Goal: Navigation & Orientation: Find specific page/section

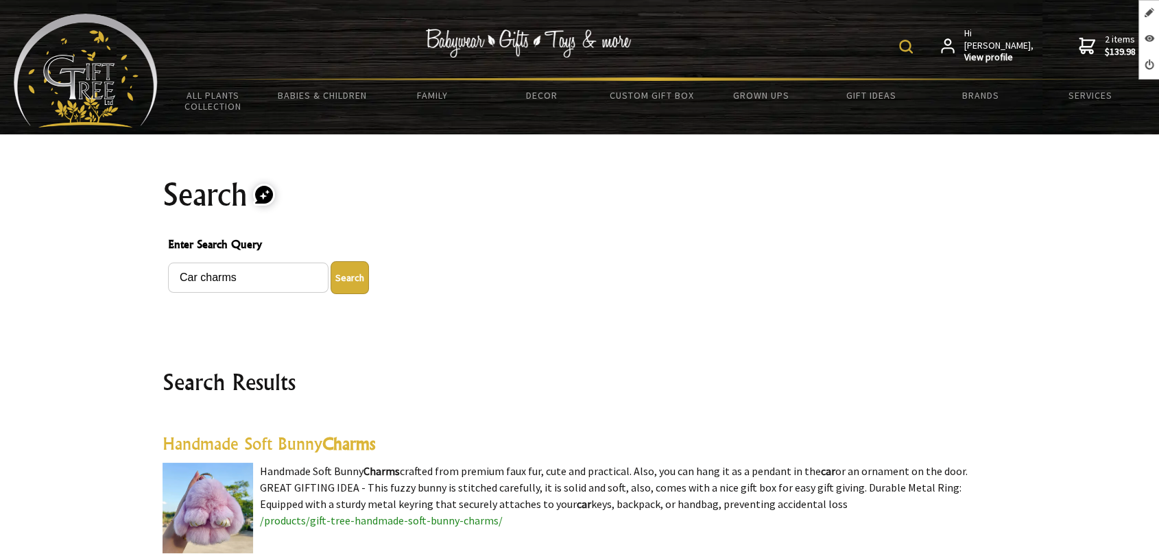
click at [126, 77] on img at bounding box center [86, 71] width 144 height 114
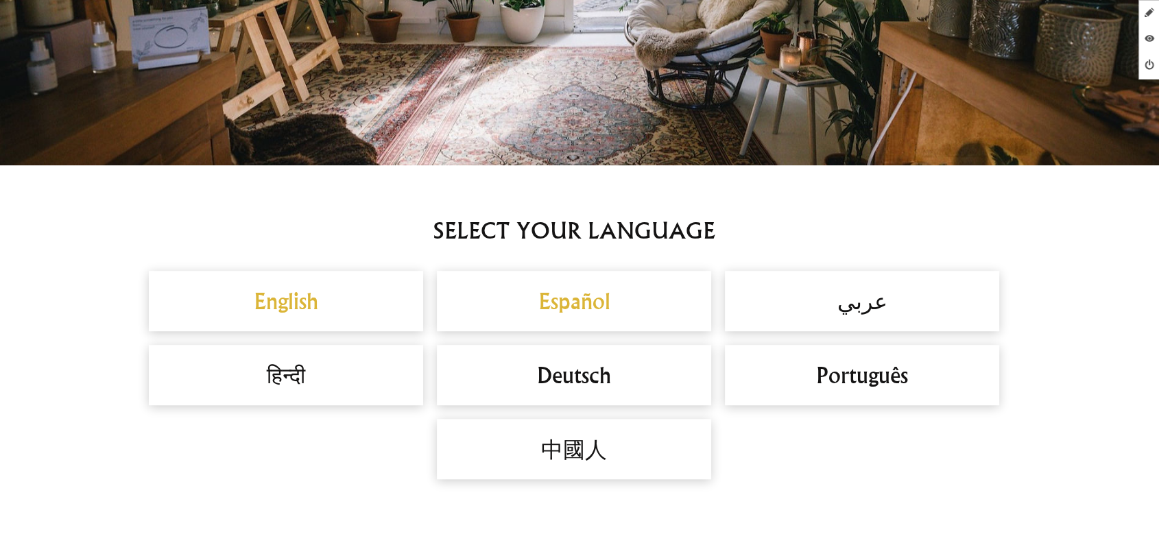
scroll to position [838, 0]
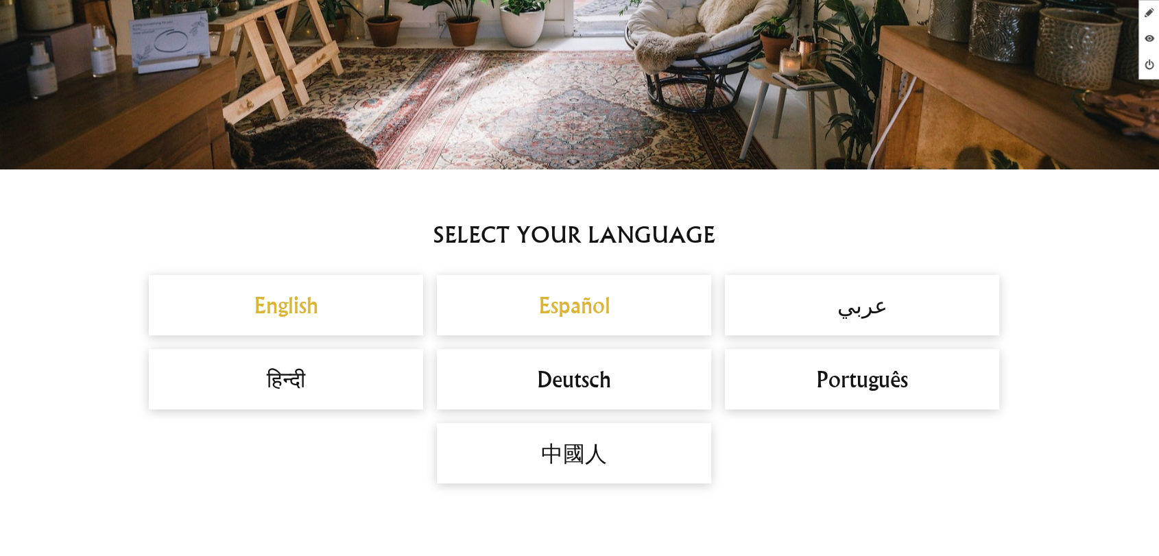
click at [572, 305] on h2 "Español" at bounding box center [574, 305] width 247 height 33
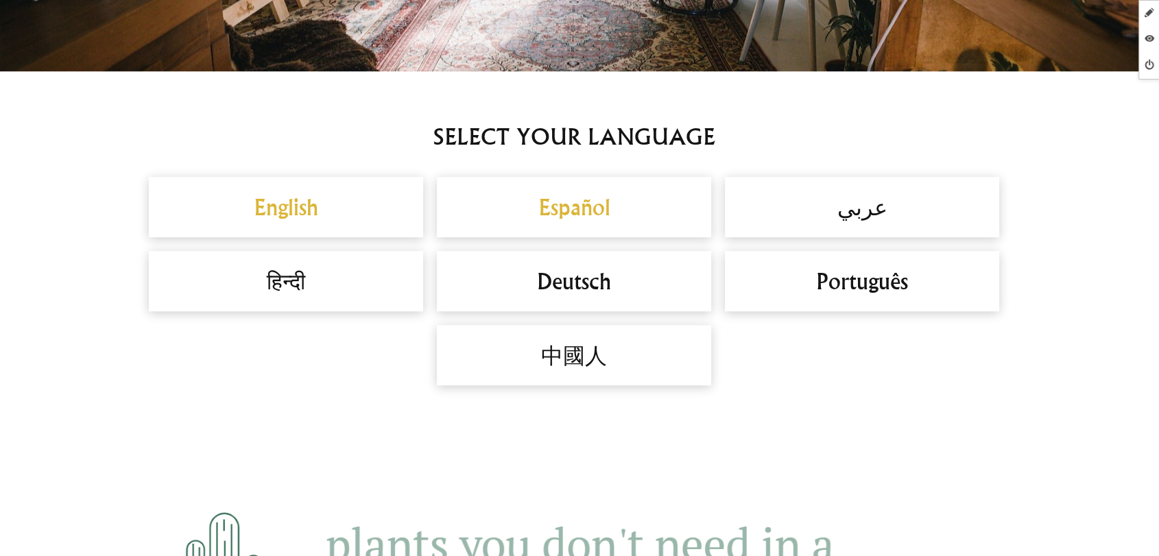
scroll to position [914, 0]
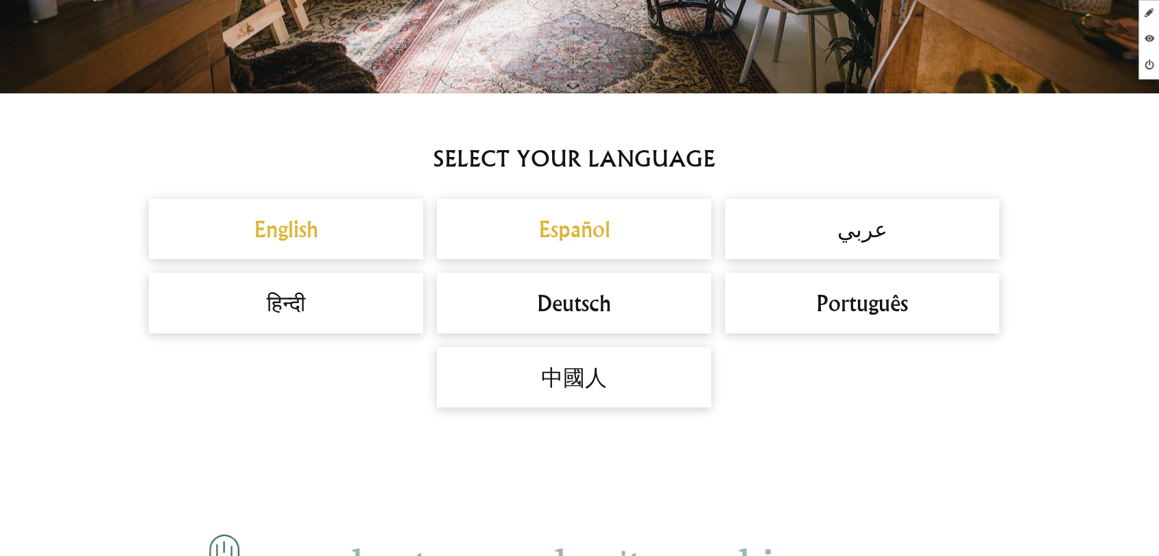
click at [558, 215] on h2 "Español" at bounding box center [574, 229] width 247 height 33
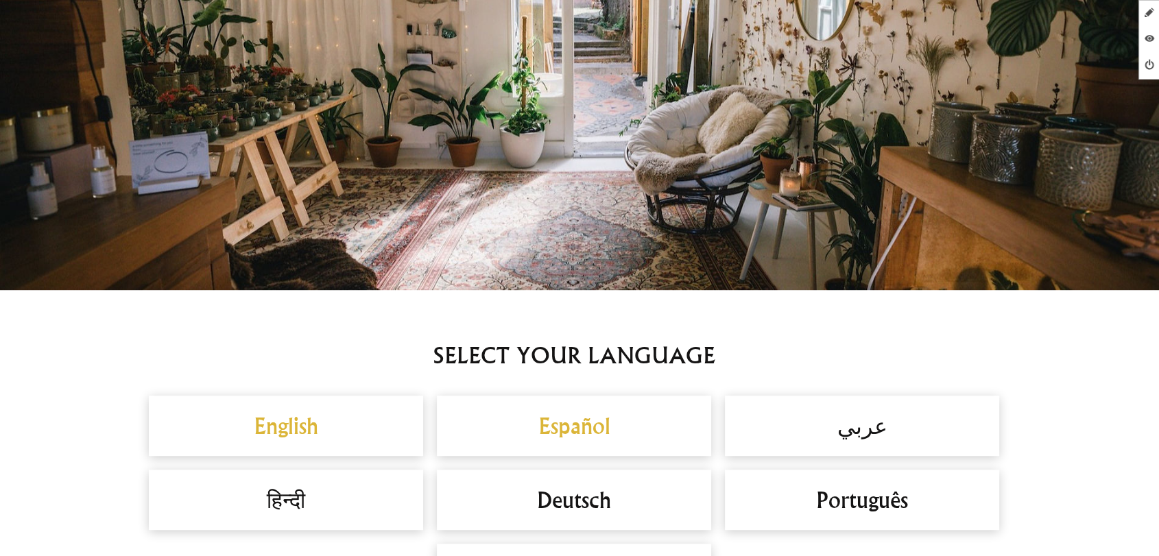
scroll to position [914, 0]
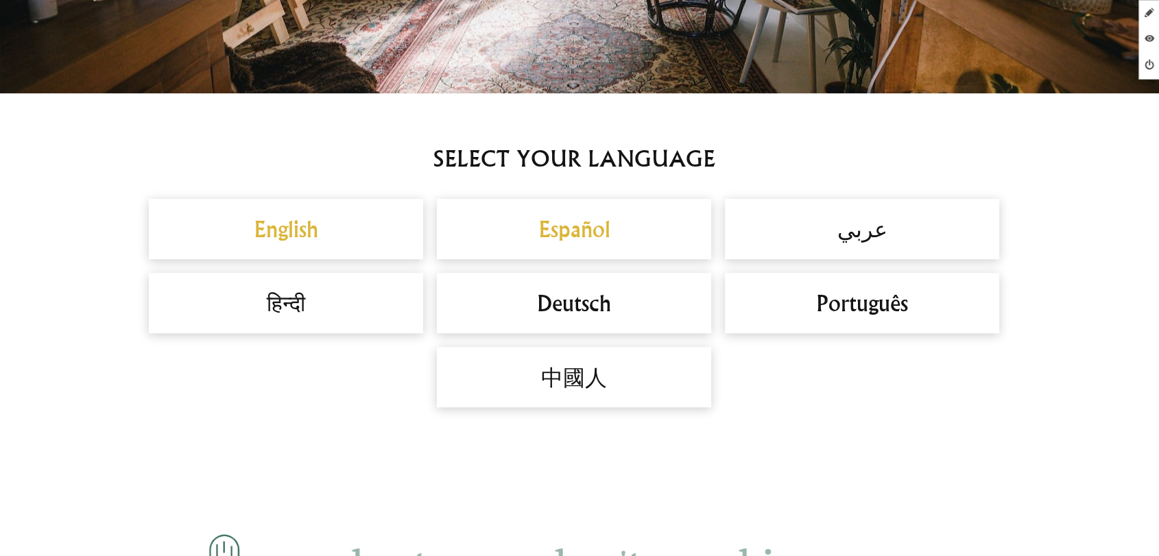
click at [608, 221] on h2 "Español" at bounding box center [574, 229] width 247 height 33
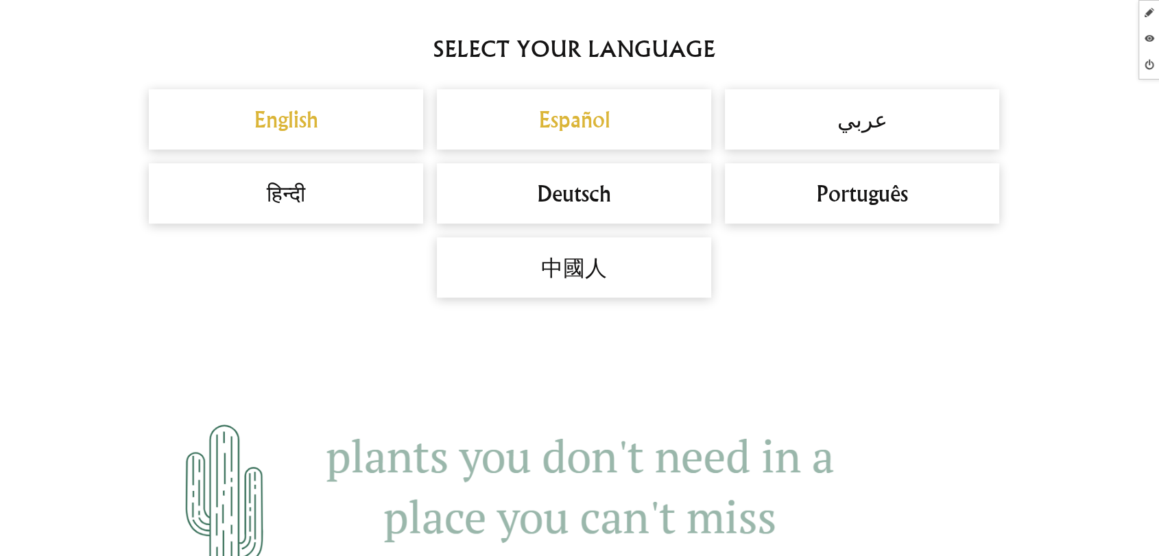
scroll to position [990, 0]
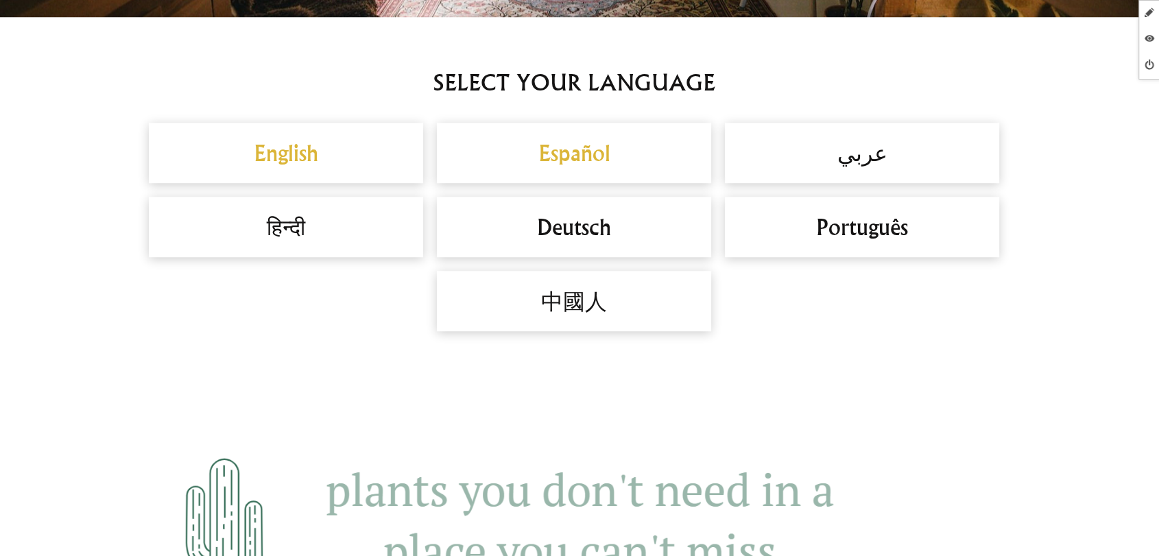
click at [288, 226] on h2 "हिन्दी" at bounding box center [286, 227] width 247 height 33
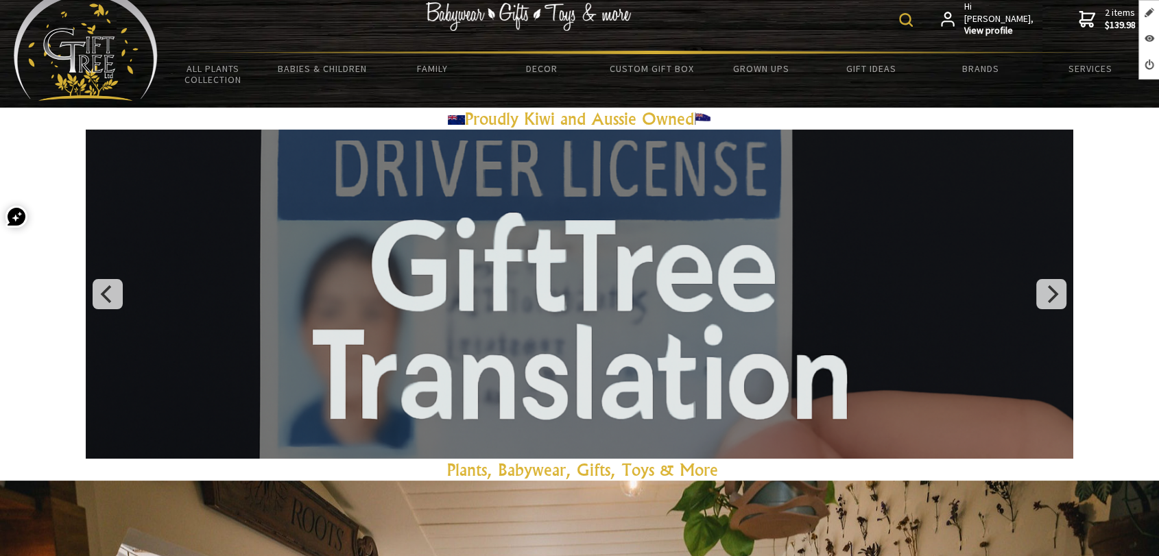
scroll to position [0, 0]
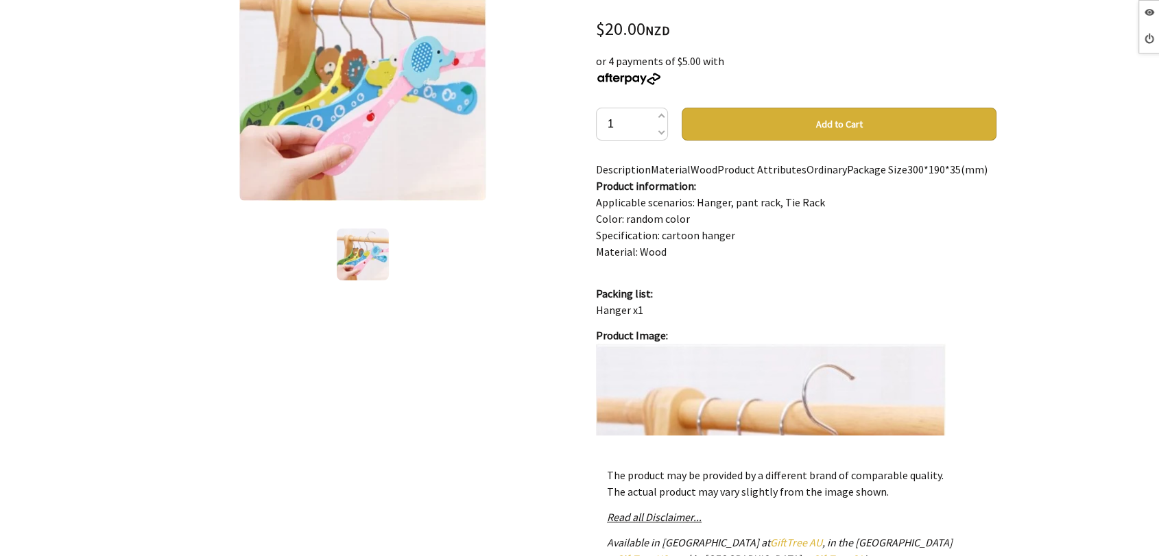
scroll to position [152, 0]
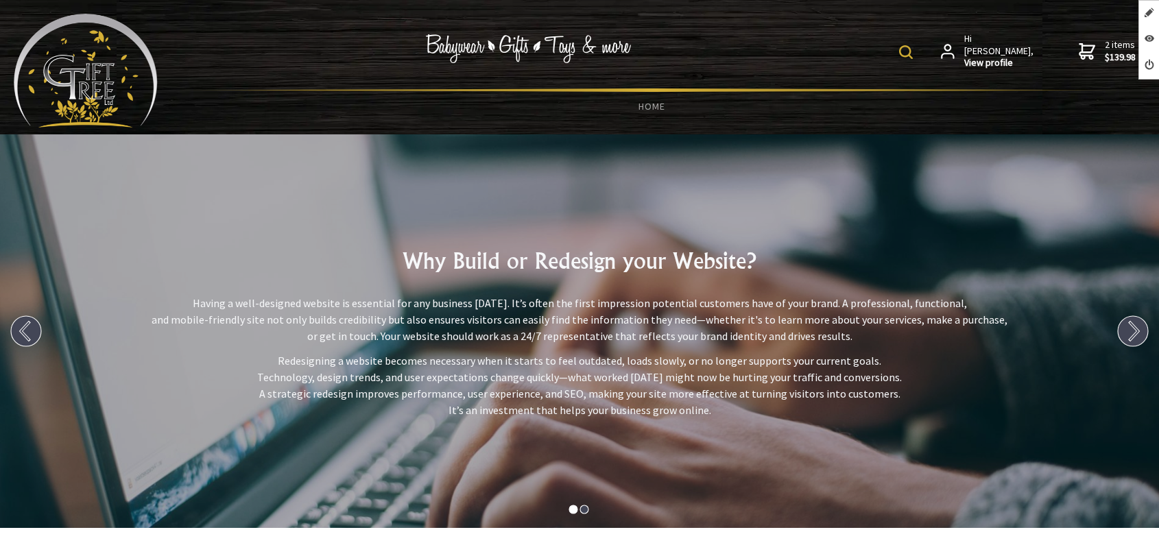
scroll to position [381, 0]
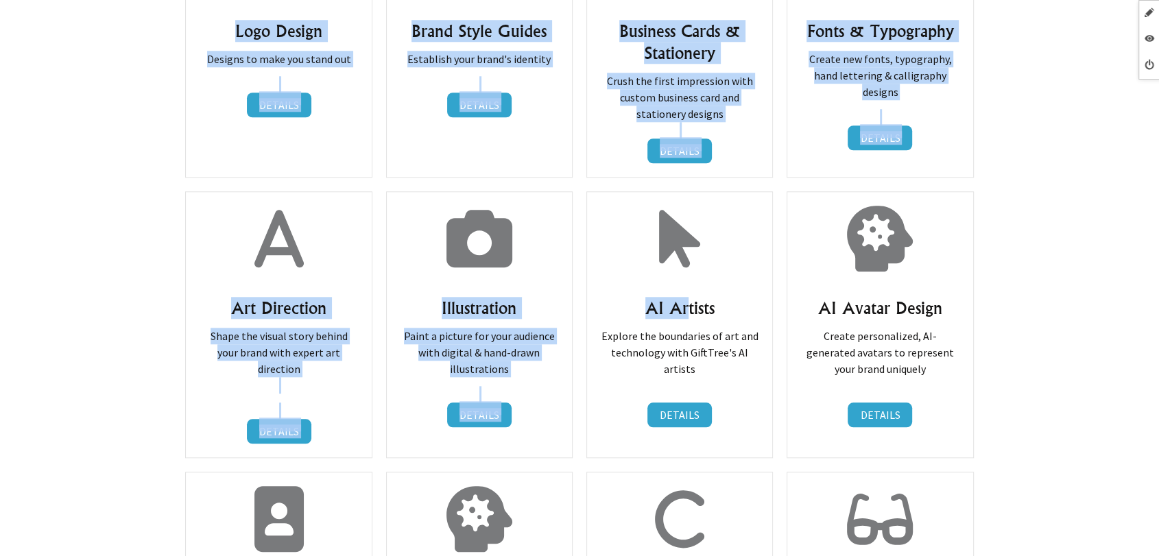
drag, startPoint x: 528, startPoint y: 215, endPoint x: 685, endPoint y: 310, distance: 183.7
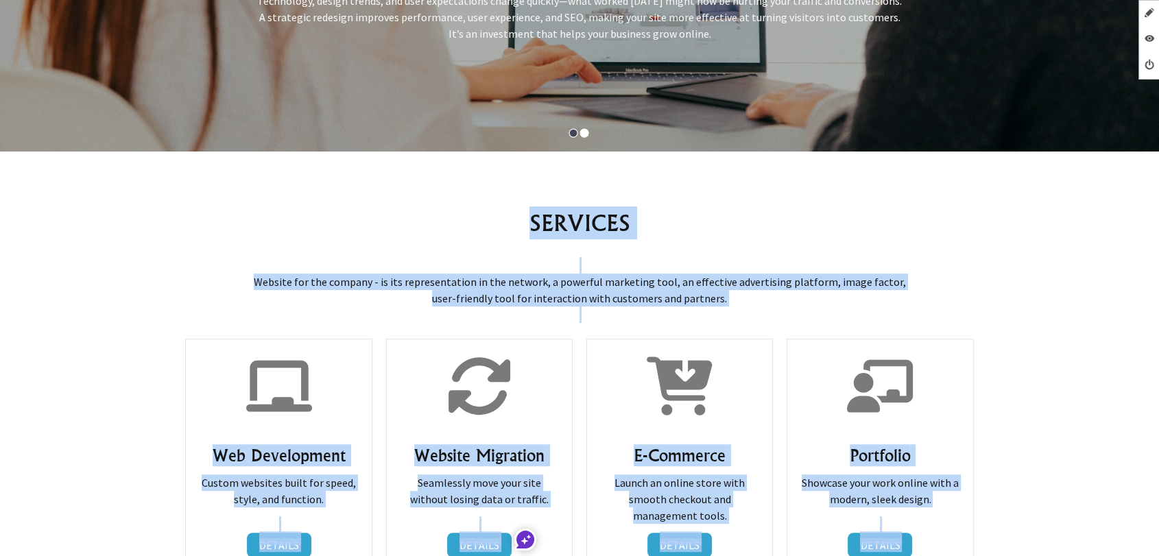
scroll to position [228, 0]
